Goal: Information Seeking & Learning: Learn about a topic

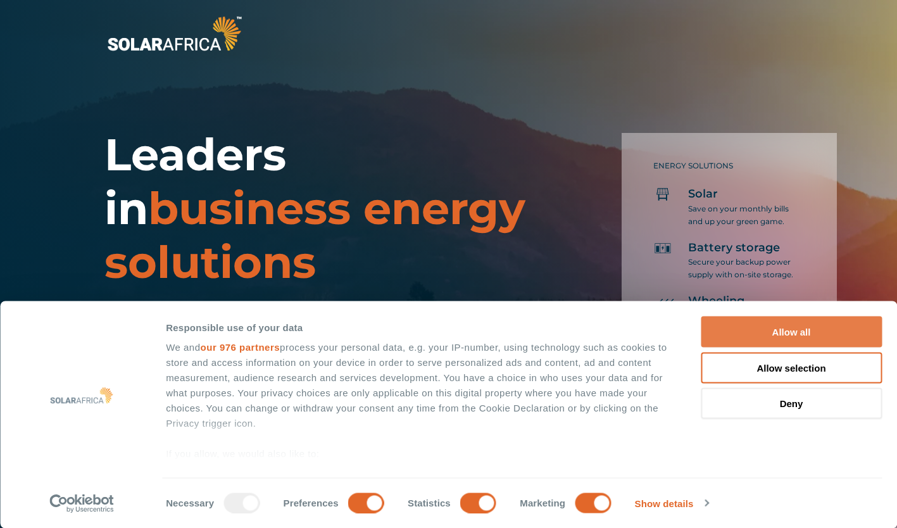
click at [818, 323] on button "Allow all" at bounding box center [791, 331] width 181 height 31
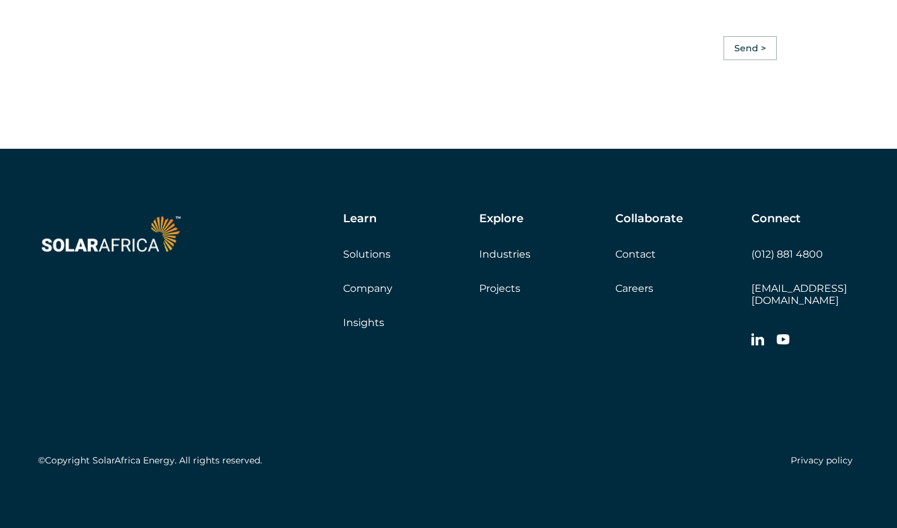
scroll to position [3590, 0]
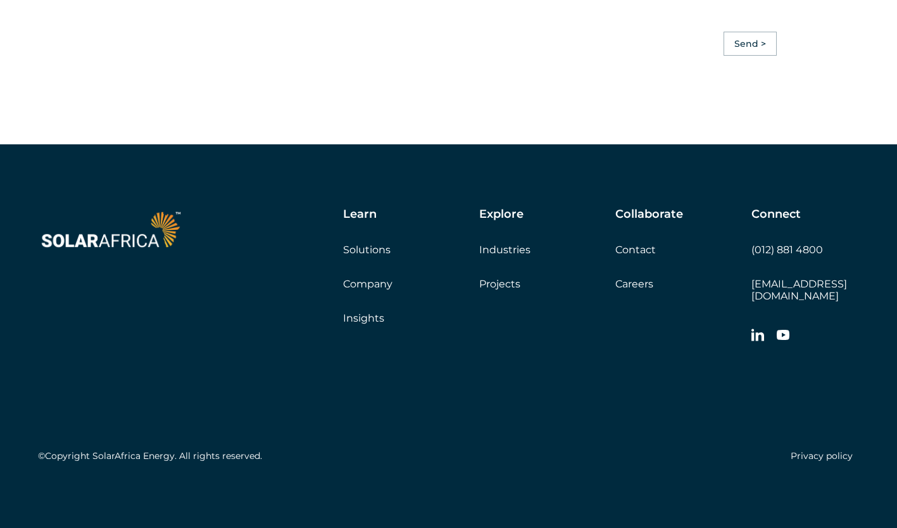
click at [351, 254] on link "Solutions" at bounding box center [366, 250] width 47 height 12
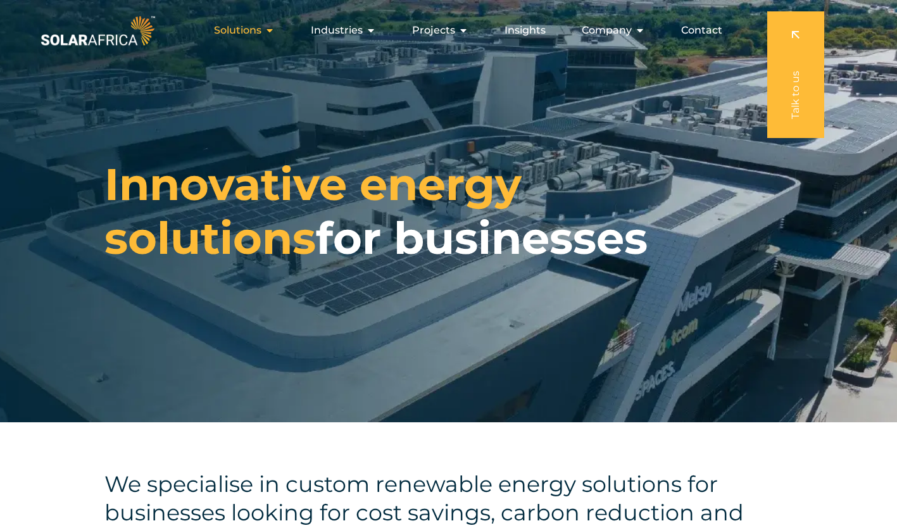
click at [270, 30] on icon "Menu" at bounding box center [270, 30] width 10 height 10
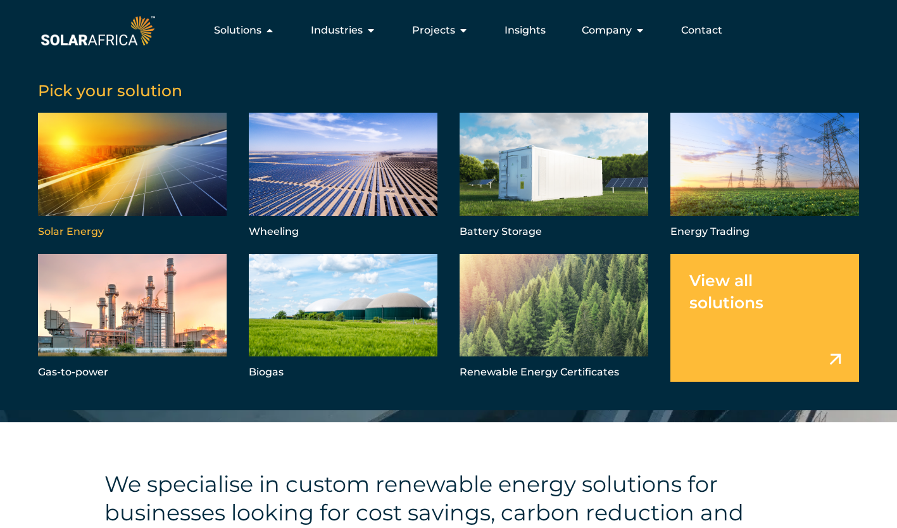
click at [146, 162] on link "Menu" at bounding box center [132, 177] width 189 height 128
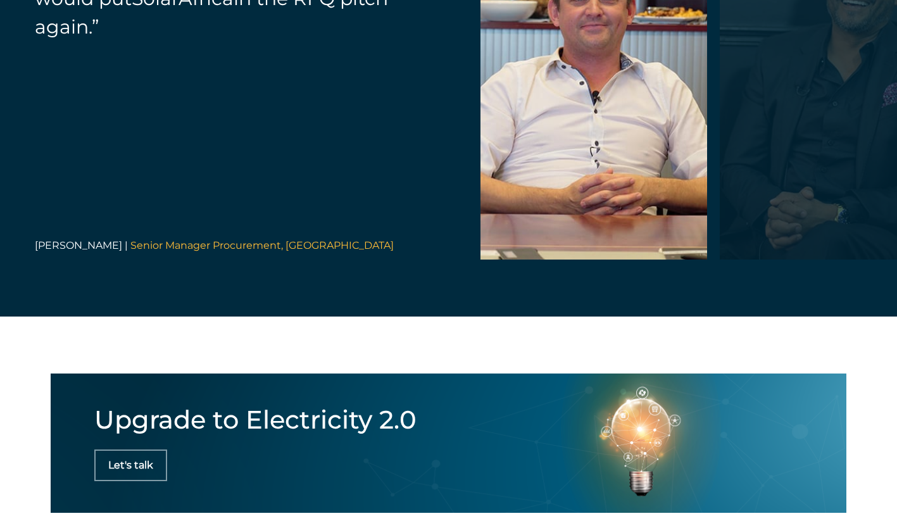
scroll to position [4489, 0]
